Goal: Task Accomplishment & Management: Complete application form

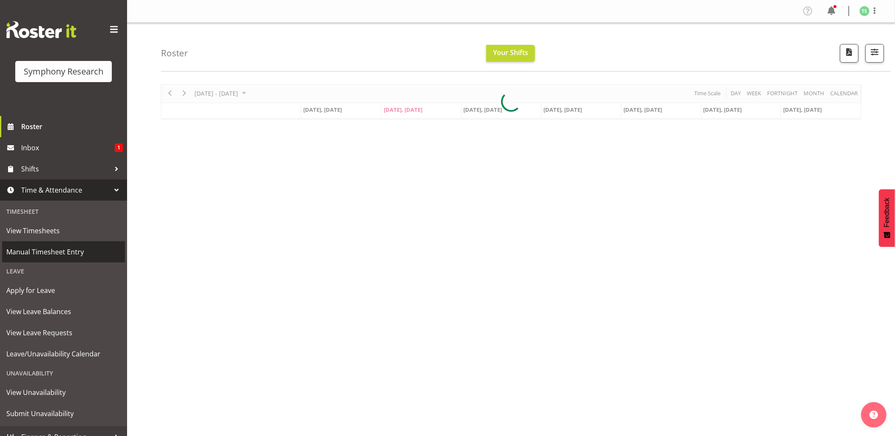
click at [44, 249] on span "Manual Timesheet Entry" at bounding box center [63, 252] width 114 height 13
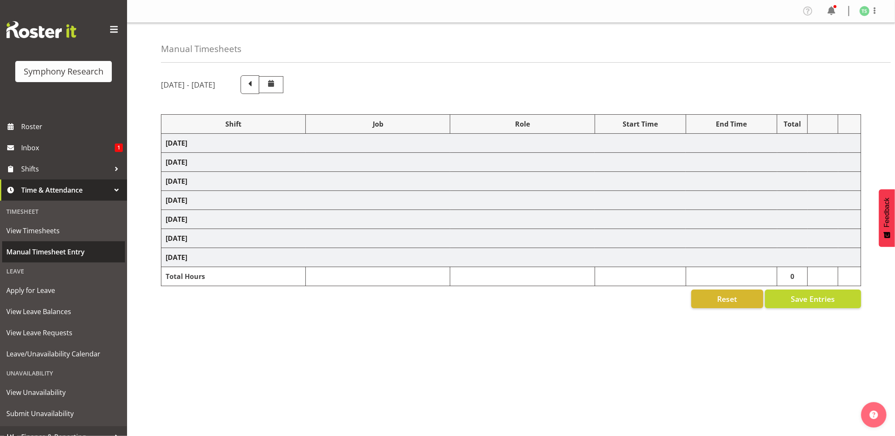
select select "48116"
select select "10732"
select select "47"
select select "10731"
select select "47"
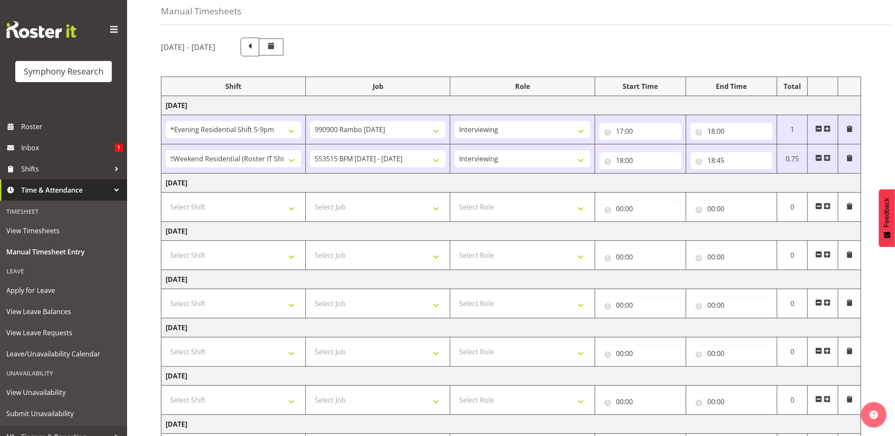
scroll to position [39, 0]
click at [296, 214] on select "Select Shift !!Weekend Residential (Roster IT Shift Label) *Business 9/10am ~ 4…" at bounding box center [234, 205] width 136 height 17
select select "48116"
click at [166, 199] on select "Select Shift !!Weekend Residential (Roster IT Shift Label) *Business 9/10am ~ 4…" at bounding box center [234, 205] width 136 height 17
click at [438, 213] on select "Select Job 550060 IF Admin 553492 World Poll Aus Wave 2 Main 2025 553493 World …" at bounding box center [378, 205] width 136 height 17
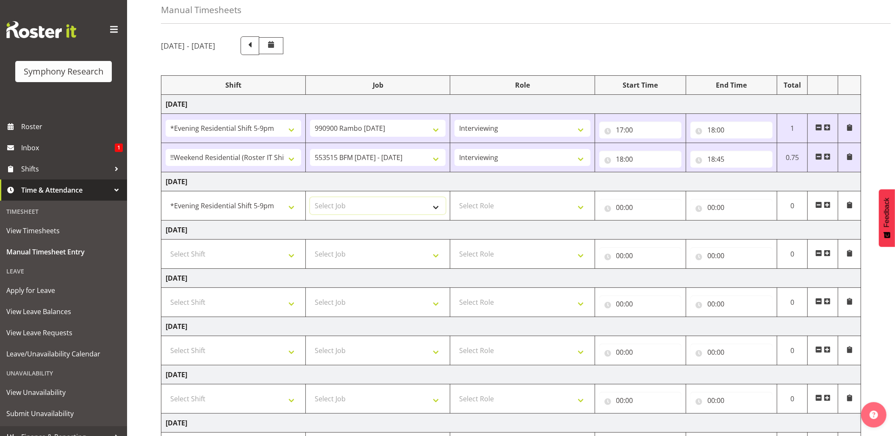
select select "10732"
click at [310, 199] on select "Select Job 550060 IF Admin 553492 World Poll Aus Wave 2 Main 2025 553493 World …" at bounding box center [378, 205] width 136 height 17
click at [587, 211] on select "Select Role Briefing Interviewing" at bounding box center [523, 205] width 136 height 17
click at [585, 208] on select "Select Role Briefing Interviewing" at bounding box center [523, 205] width 136 height 17
select select "47"
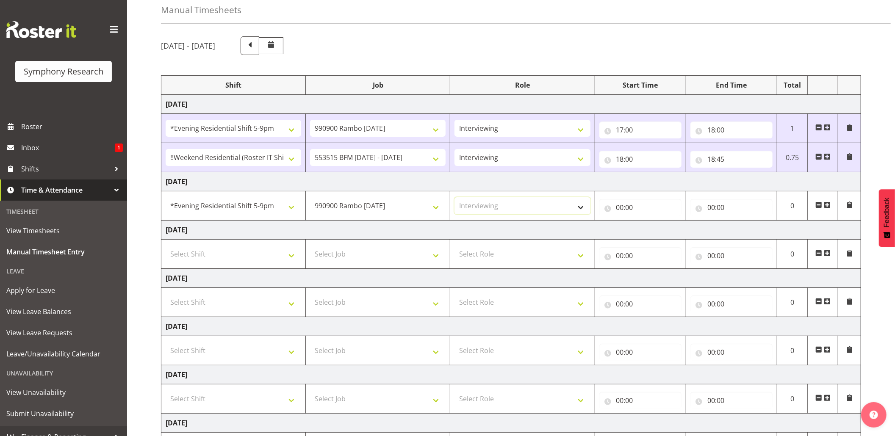
click at [455, 199] on select "Select Role Briefing Interviewing" at bounding box center [523, 205] width 136 height 17
click at [629, 209] on input "00:00" at bounding box center [640, 207] width 82 height 17
click at [626, 212] on input "00:00" at bounding box center [640, 207] width 82 height 17
click at [627, 204] on input "00:00" at bounding box center [640, 207] width 82 height 17
click at [666, 227] on span ":" at bounding box center [666, 231] width 3 height 21
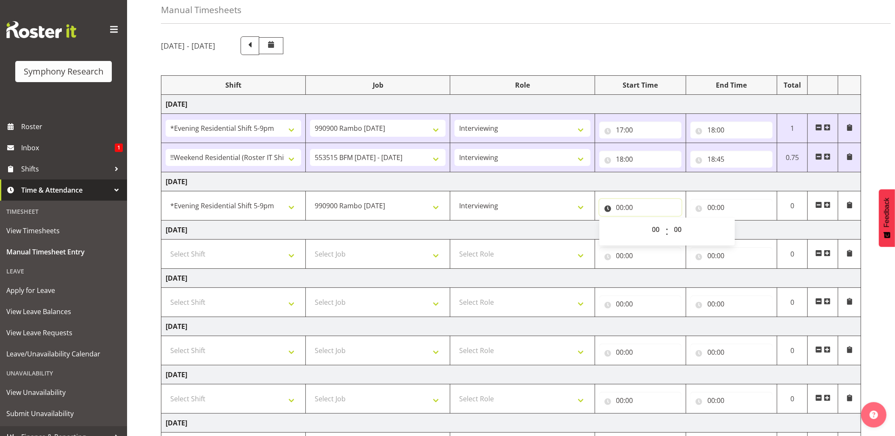
click at [630, 207] on input "00:00" at bounding box center [640, 207] width 82 height 17
click at [620, 210] on input "00:00" at bounding box center [640, 207] width 82 height 17
click at [651, 227] on select "00 01 02 03 04 05 06 07 08 09 10 11 12 13 14 15 16 17 18 19 20 21 22 23" at bounding box center [657, 229] width 19 height 17
select select "18"
click at [648, 222] on select "00 01 02 03 04 05 06 07 08 09 10 11 12 13 14 15 16 17 18 19 20 21 22 23" at bounding box center [657, 229] width 19 height 17
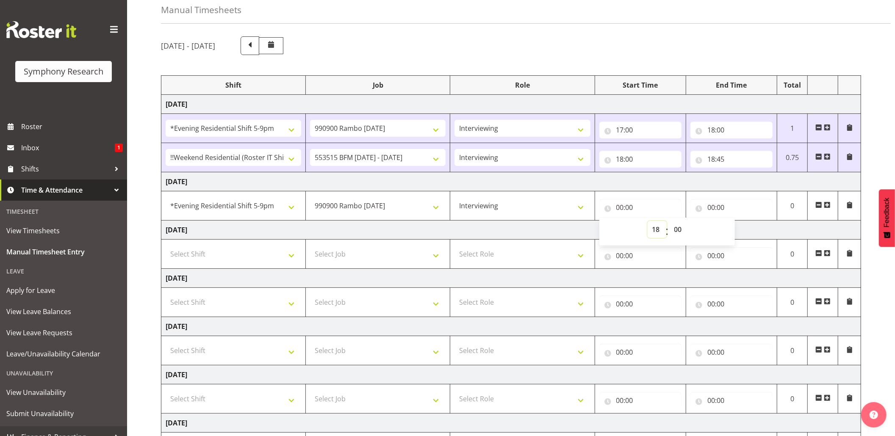
type input "18:00"
click at [715, 209] on input "00:00" at bounding box center [731, 207] width 82 height 17
click at [747, 224] on select "00 01 02 03 04 05 06 07 08 09 10 11 12 13 14 15 16 17 18 19 20 21 22 23" at bounding box center [748, 229] width 19 height 17
select select "18"
click at [739, 222] on select "00 01 02 03 04 05 06 07 08 09 10 11 12 13 14 15 16 17 18 19 20 21 22 23" at bounding box center [748, 229] width 19 height 17
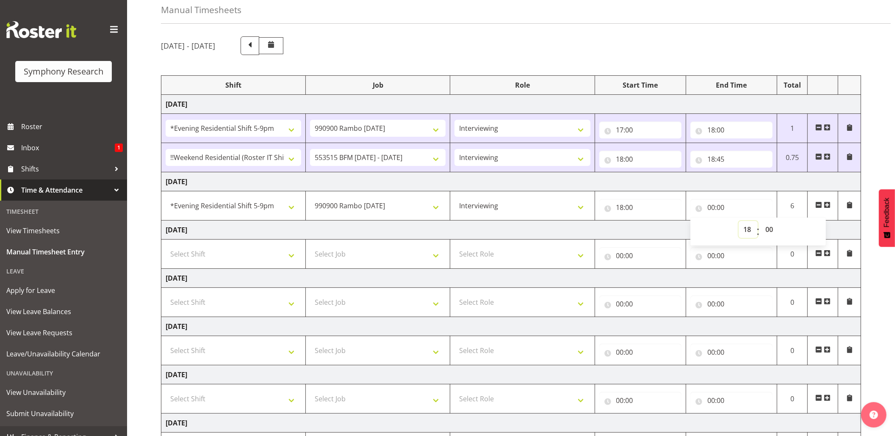
type input "18:00"
click at [712, 207] on input "18:00" at bounding box center [731, 207] width 82 height 17
click at [714, 207] on input "18:00" at bounding box center [731, 207] width 82 height 17
click at [755, 231] on select "00 01 02 03 04 05 06 07 08 09 10 11 12 13 14 15 16 17 18 19 20 21 22 23" at bounding box center [748, 229] width 19 height 17
select select "19"
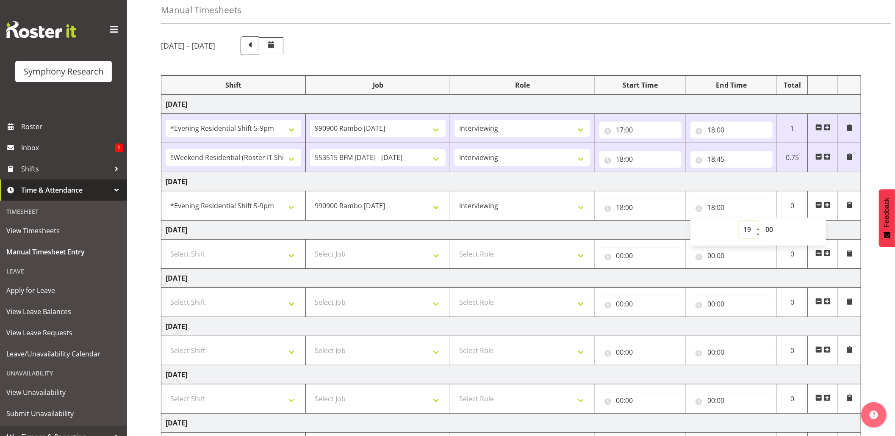
click at [739, 222] on select "00 01 02 03 04 05 06 07 08 09 10 11 12 13 14 15 16 17 18 19 20 21 22 23" at bounding box center [748, 229] width 19 height 17
type input "19:00"
click at [722, 207] on input "19:00" at bounding box center [731, 207] width 82 height 17
click at [767, 227] on select "00 01 02 03 04 05 06 07 08 09 10 11 12 13 14 15 16 17 18 19 20 21 22 23 24 25 2…" at bounding box center [770, 229] width 19 height 17
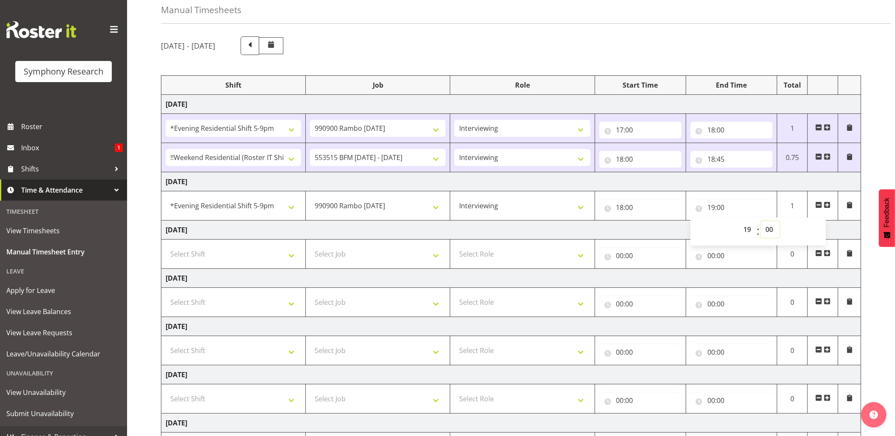
select select "5"
click at [761, 222] on select "00 01 02 03 04 05 06 07 08 09 10 11 12 13 14 15 16 17 18 19 20 21 22 23 24 25 2…" at bounding box center [770, 229] width 19 height 17
type input "19:05"
click at [825, 201] on td at bounding box center [823, 205] width 30 height 29
click at [826, 206] on span at bounding box center [827, 205] width 7 height 7
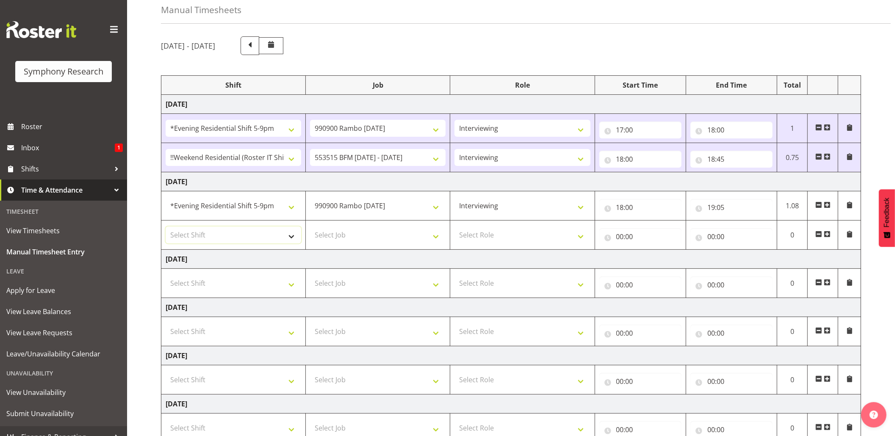
click at [292, 236] on select "Select Shift !!Weekend Residential (Roster IT Shift Label) *Business 9/10am ~ 4…" at bounding box center [234, 235] width 136 height 17
select select "48116"
click at [166, 228] on select "Select Shift !!Weekend Residential (Roster IT Shift Label) *Business 9/10am ~ 4…" at bounding box center [234, 235] width 136 height 17
click at [436, 241] on select "Select Job 550060 IF Admin 553492 World Poll Aus Wave 2 Main 2025 553493 World …" at bounding box center [378, 235] width 136 height 17
select select "10731"
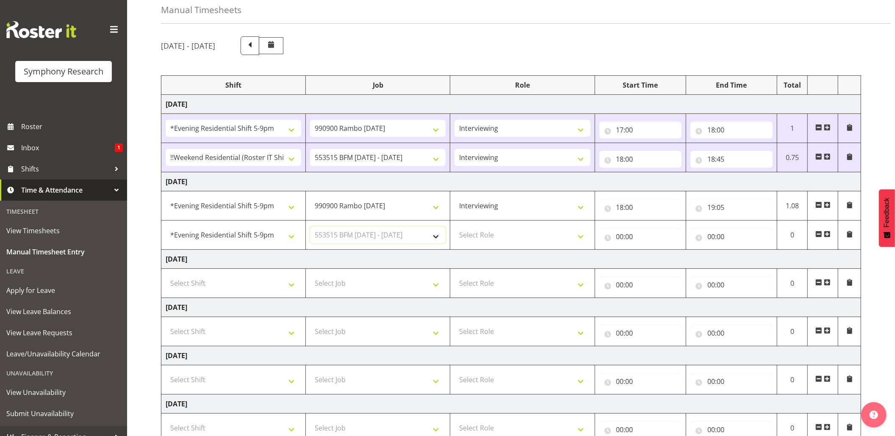
click at [310, 228] on select "Select Job 550060 IF Admin 553492 World Poll Aus Wave 2 Main 2025 553493 World …" at bounding box center [378, 235] width 136 height 17
drag, startPoint x: 584, startPoint y: 239, endPoint x: 574, endPoint y: 244, distance: 11.6
click at [584, 239] on select "Select Role Briefing Interviewing" at bounding box center [523, 235] width 136 height 17
select select "47"
click at [455, 228] on select "Select Role Briefing Interviewing" at bounding box center [523, 235] width 136 height 17
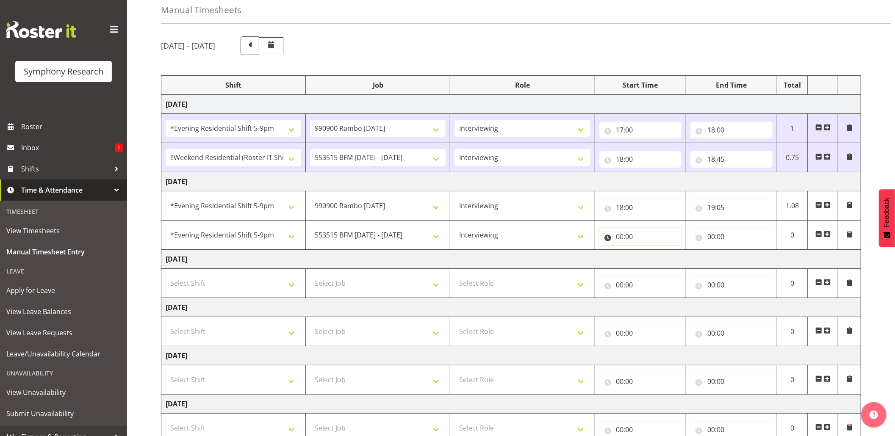
click at [621, 239] on input "00:00" at bounding box center [640, 236] width 82 height 17
click at [654, 255] on select "00 01 02 03 04 05 06 07 08 09 10 11 12 13 14 15 16 17 18 19 20 21 22 23" at bounding box center [657, 258] width 19 height 17
select select "19"
click at [648, 252] on select "00 01 02 03 04 05 06 07 08 09 10 11 12 13 14 15 16 17 18 19 20 21 22 23" at bounding box center [657, 258] width 19 height 17
type input "19:00"
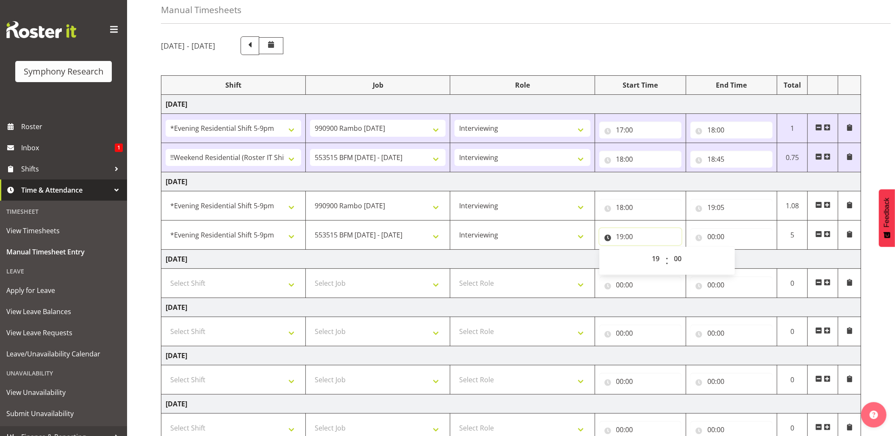
click at [627, 239] on input "19:00" at bounding box center [640, 236] width 82 height 17
click at [672, 256] on select "00 01 02 03 04 05 06 07 08 09 10 11 12 13 14 15 16 17 18 19 20 21 22 23 24 25 2…" at bounding box center [679, 258] width 19 height 17
select select "5"
click at [670, 252] on select "00 01 02 03 04 05 06 07 08 09 10 11 12 13 14 15 16 17 18 19 20 21 22 23 24 25 2…" at bounding box center [679, 258] width 19 height 17
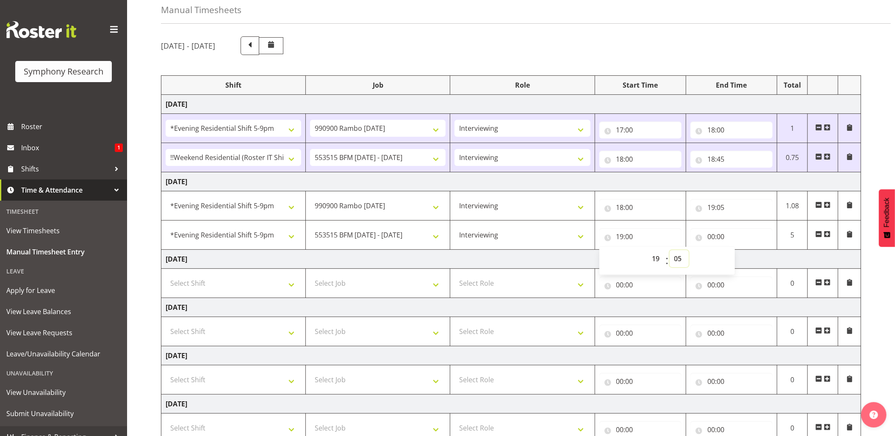
type input "19:05"
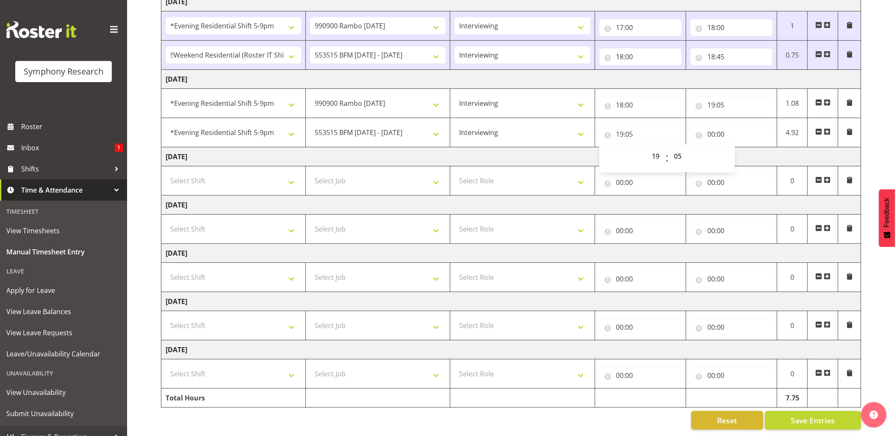
click at [809, 402] on div "October 6th - October 12th 2025 Shift Job Role Start Time End Time Total Monday…" at bounding box center [528, 182] width 734 height 509
click at [814, 415] on span "Save Entries" at bounding box center [813, 420] width 44 height 11
